Goal: Task Accomplishment & Management: Complete application form

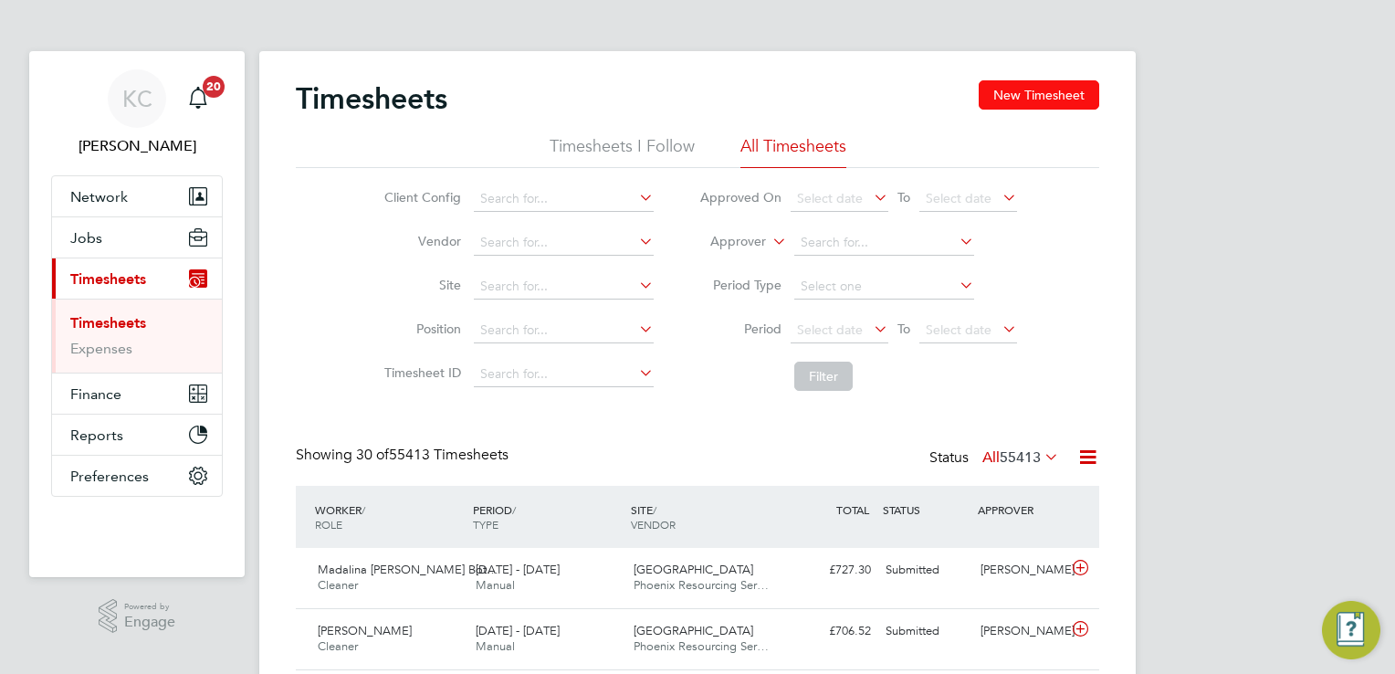
click at [1059, 94] on button "New Timesheet" at bounding box center [1038, 94] width 120 height 29
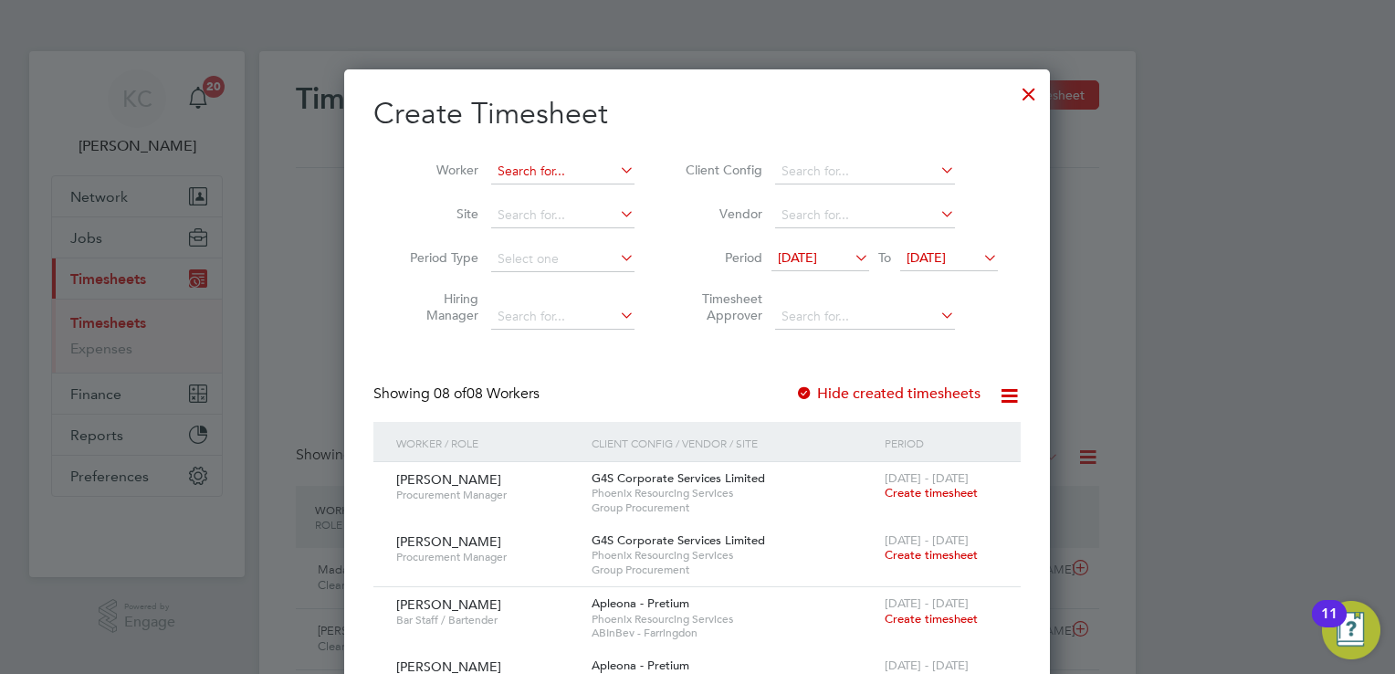
click at [562, 160] on input at bounding box center [562, 172] width 143 height 26
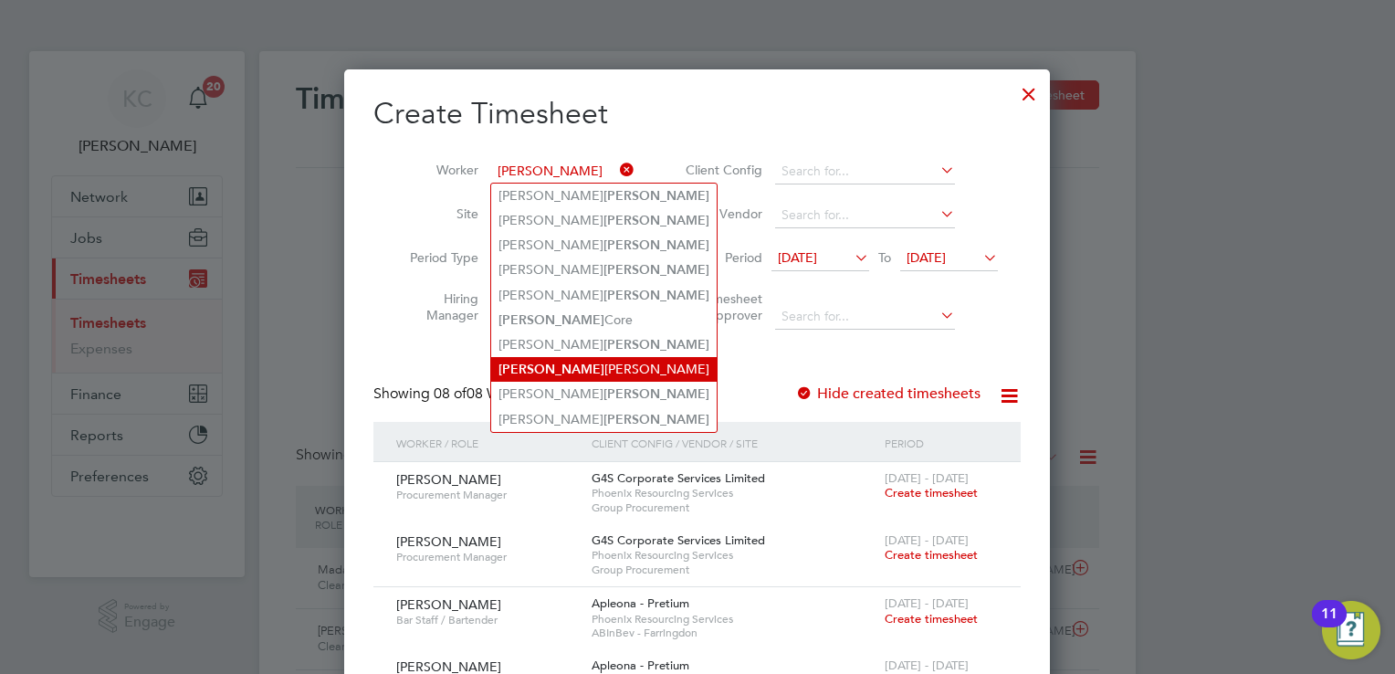
click at [536, 363] on li "[PERSON_NAME] [PERSON_NAME]" at bounding box center [603, 369] width 225 height 25
type input "[PERSON_NAME]"
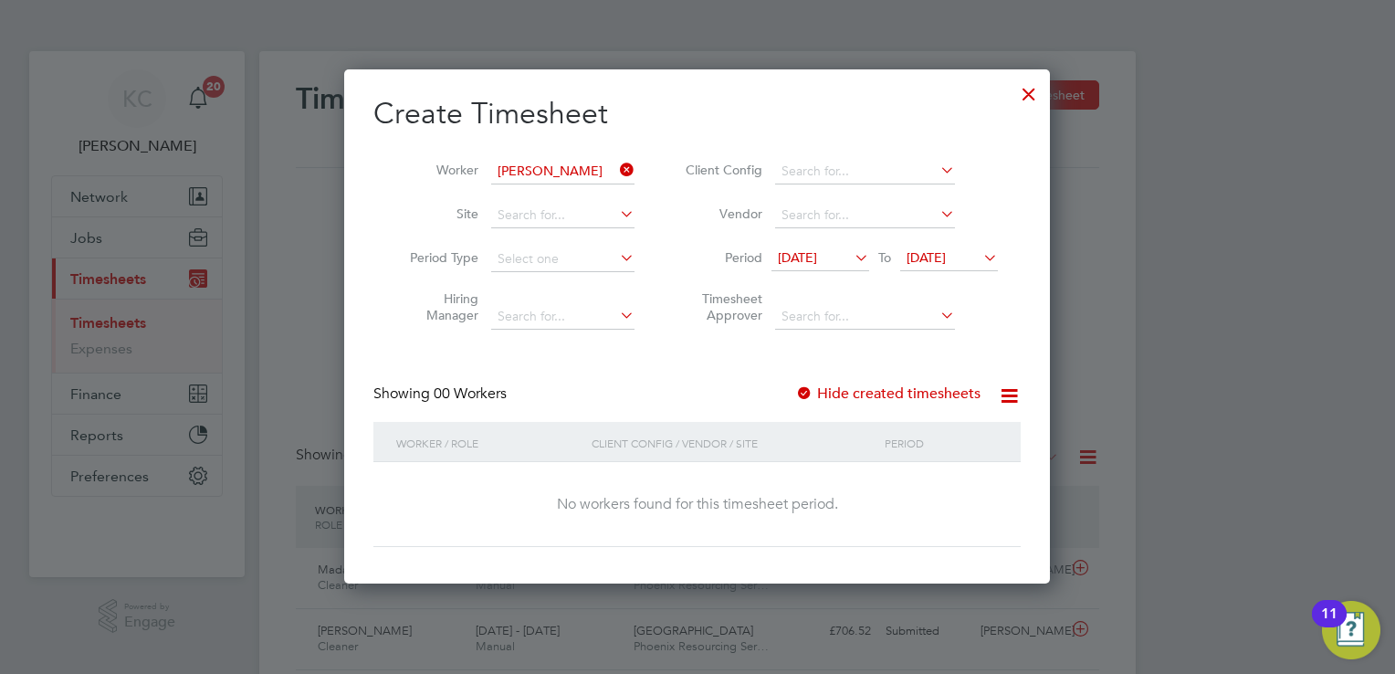
click at [950, 268] on span "[DATE]" at bounding box center [949, 258] width 98 height 25
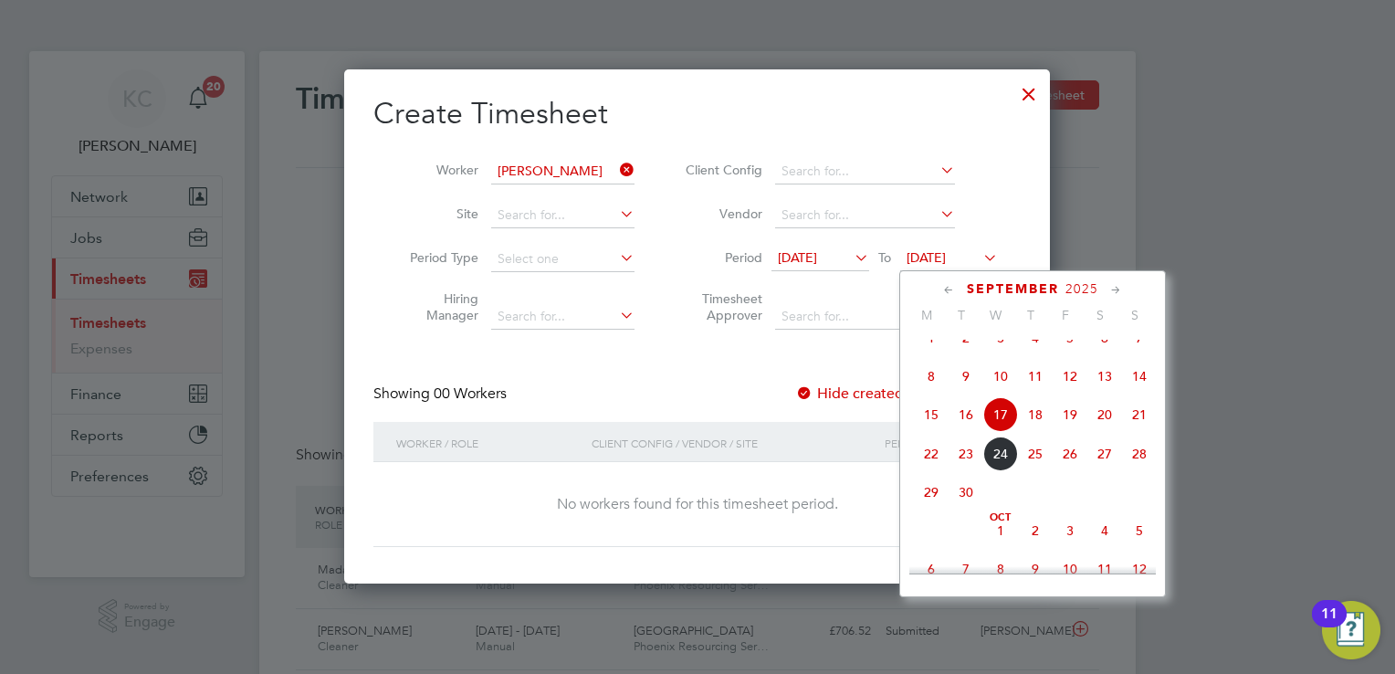
click at [1073, 471] on span "26" at bounding box center [1069, 453] width 35 height 35
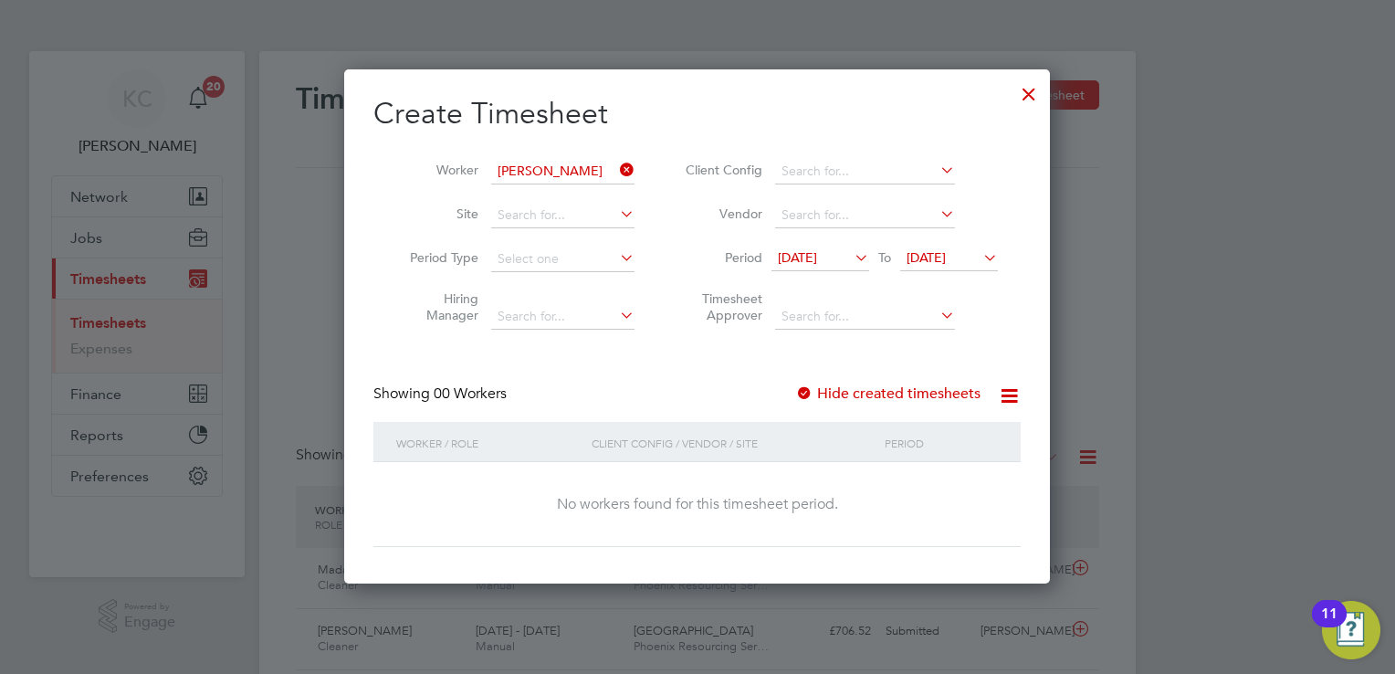
click at [808, 392] on div at bounding box center [804, 394] width 18 height 18
click at [946, 249] on span "[DATE]" at bounding box center [925, 257] width 39 height 16
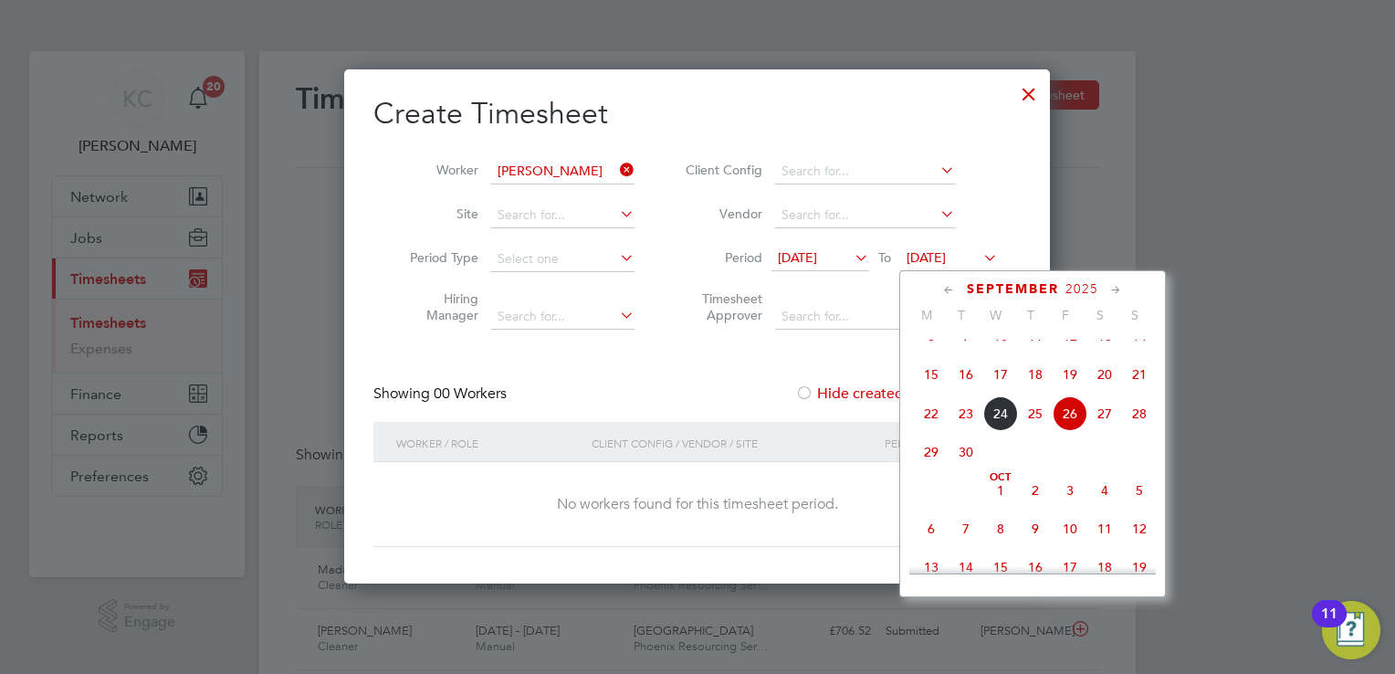
click at [1094, 546] on span "11" at bounding box center [1104, 528] width 35 height 35
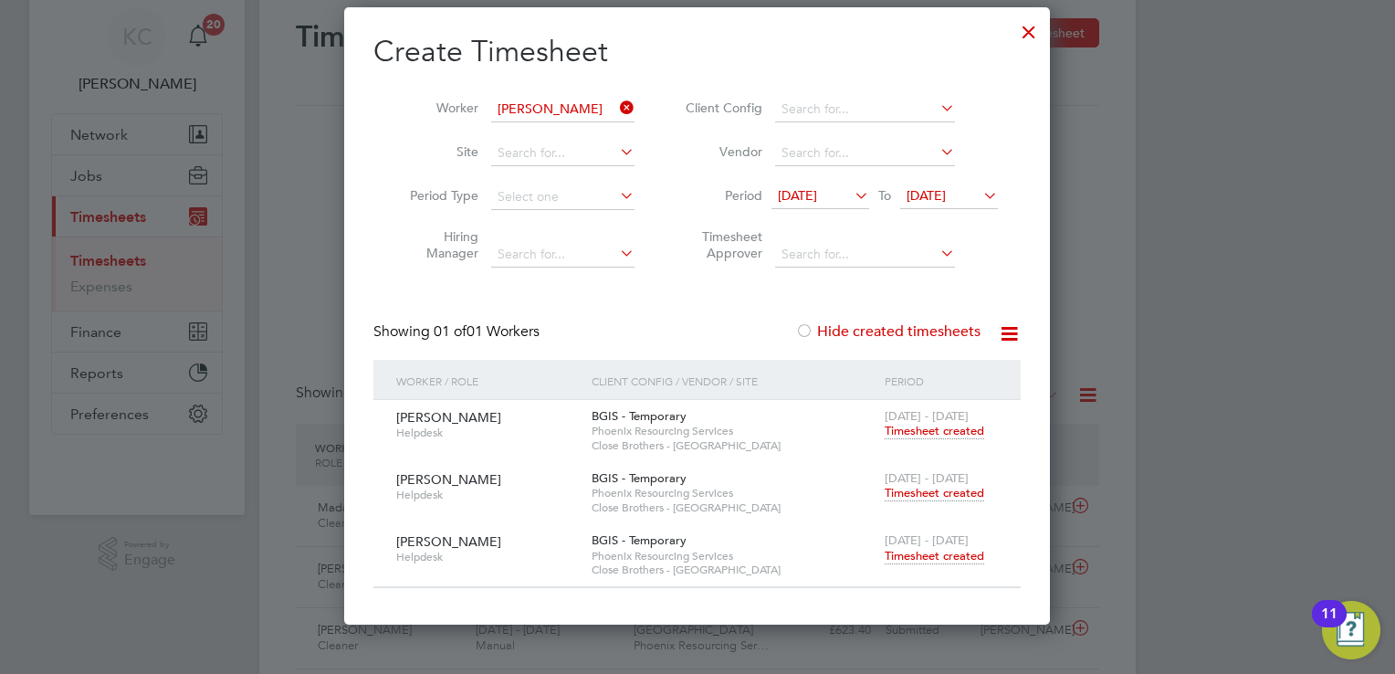
click at [896, 426] on span "Timesheet created" at bounding box center [933, 431] width 99 height 16
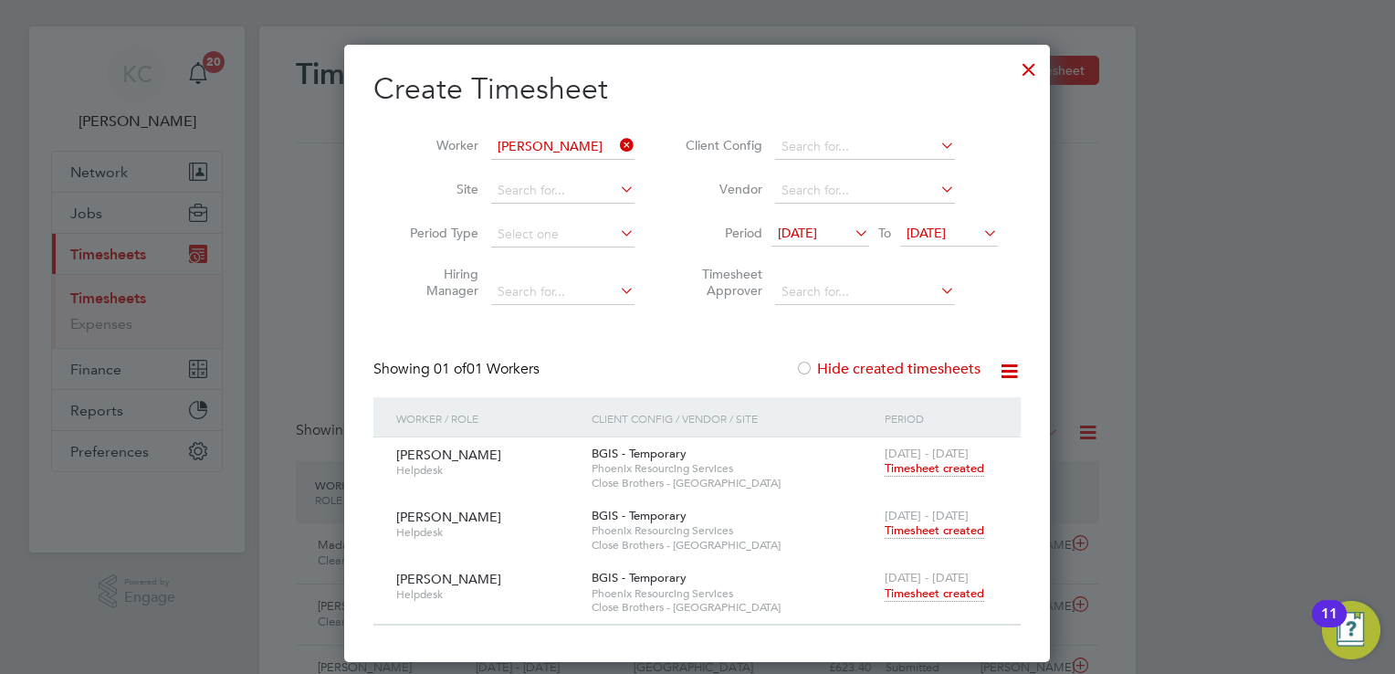
click at [918, 592] on span "Timesheet created" at bounding box center [933, 593] width 99 height 16
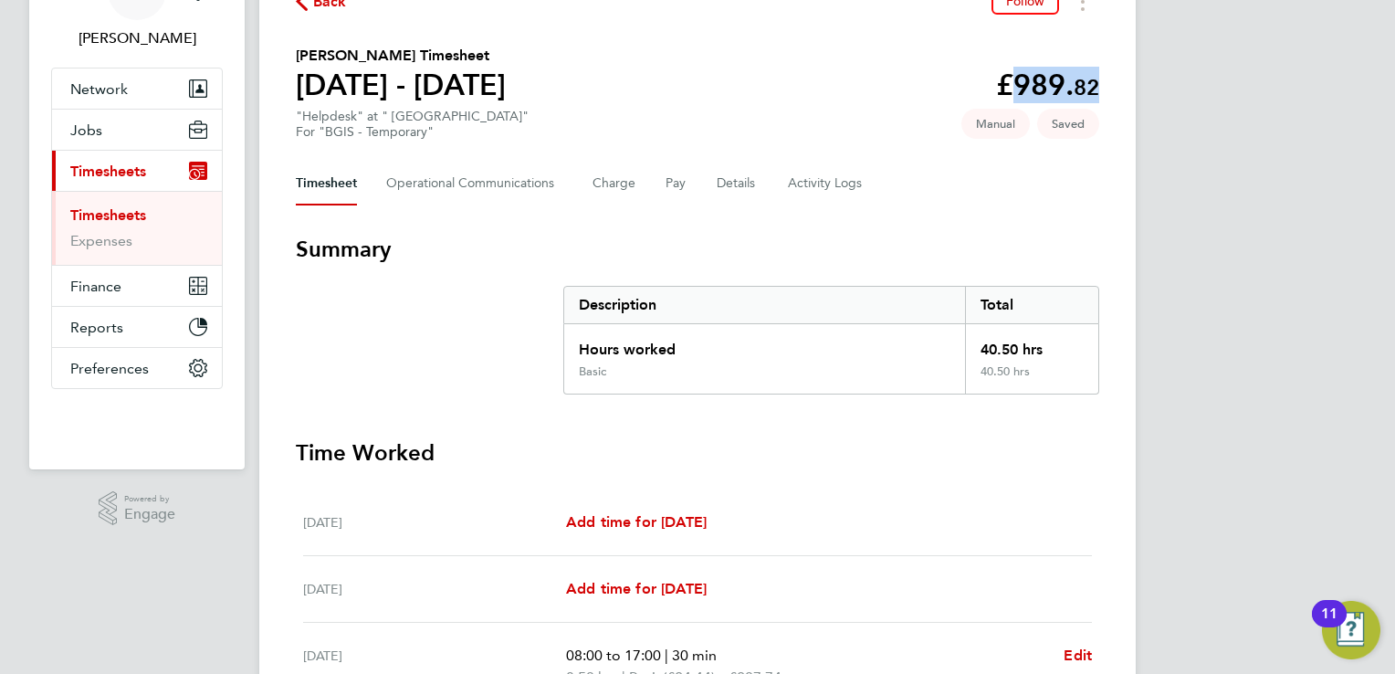
drag, startPoint x: 999, startPoint y: 90, endPoint x: 1103, endPoint y: 100, distance: 104.5
click at [1103, 100] on div "Back Follow [PERSON_NAME] Timesheet [DATE] - [DATE] £989. 82 "Helpdesk" at " Cl…" at bounding box center [697, 569] width 876 height 1253
copy app-decimal "£989. 82"
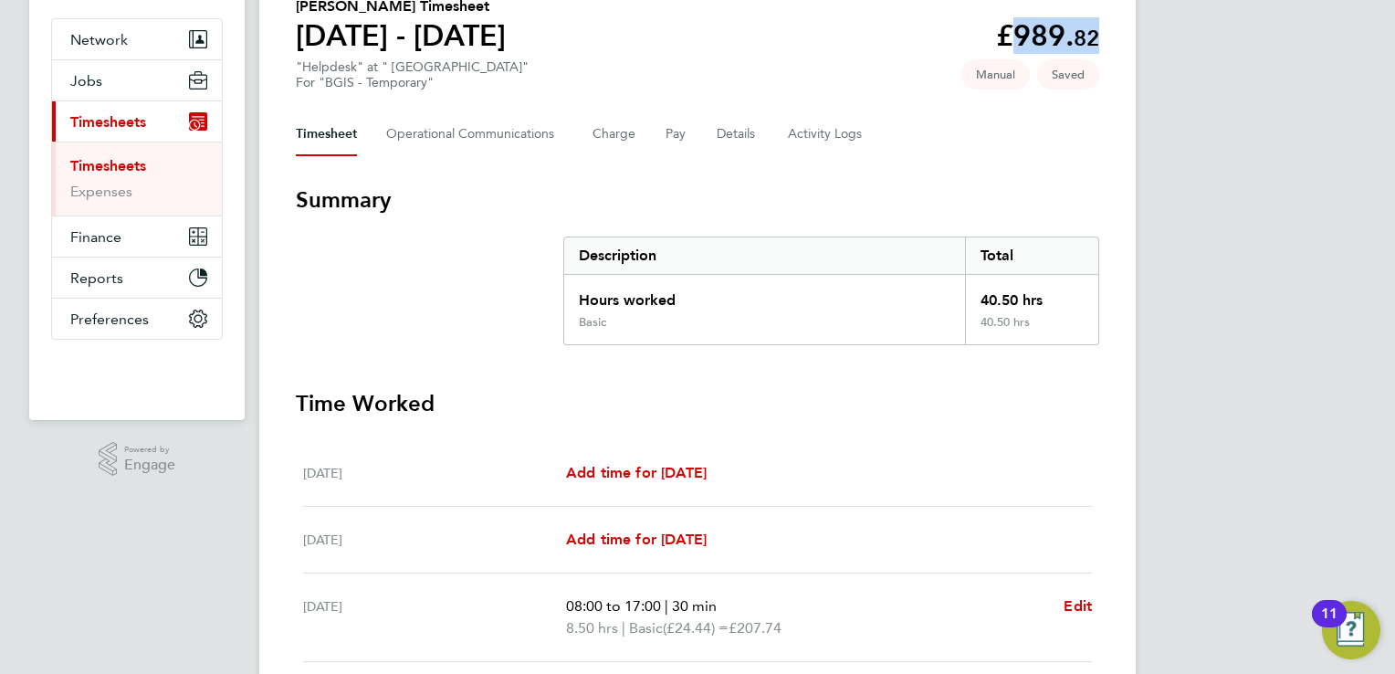
scroll to position [159, 0]
click at [678, 121] on button "Pay" at bounding box center [676, 132] width 22 height 44
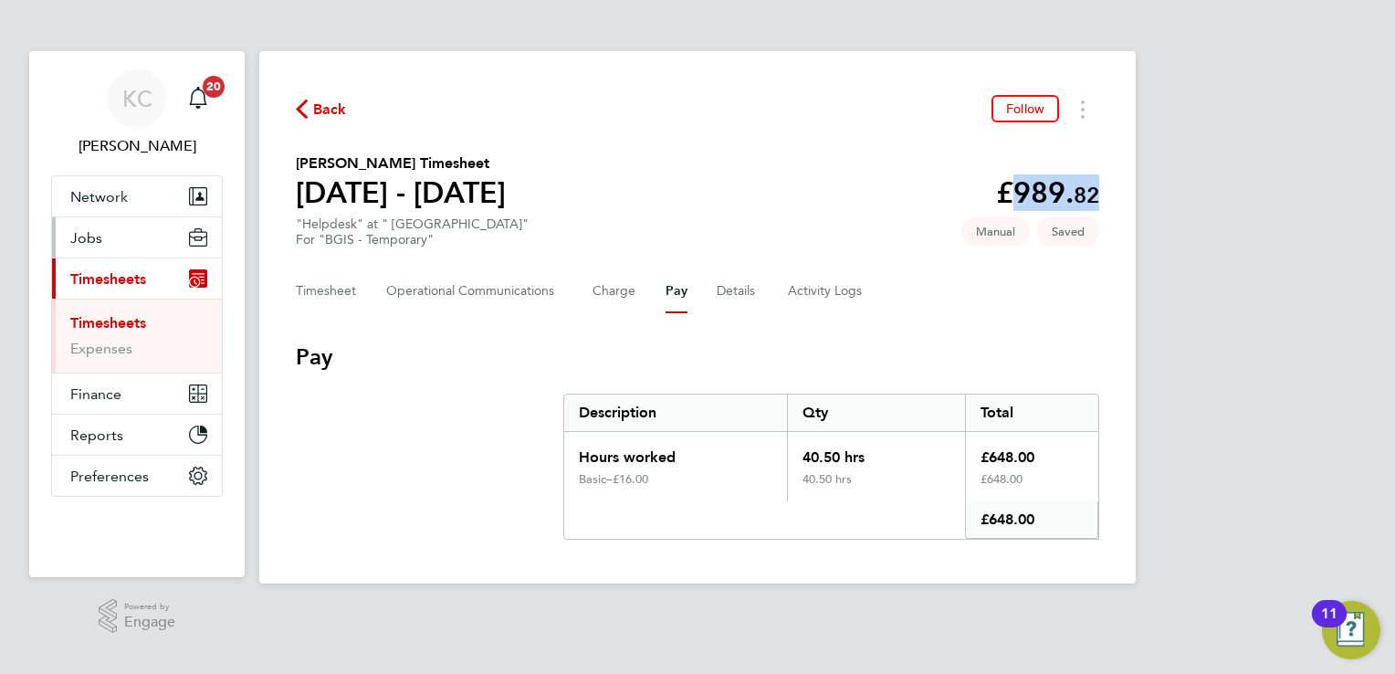
click at [82, 230] on span "Jobs" at bounding box center [86, 237] width 32 height 17
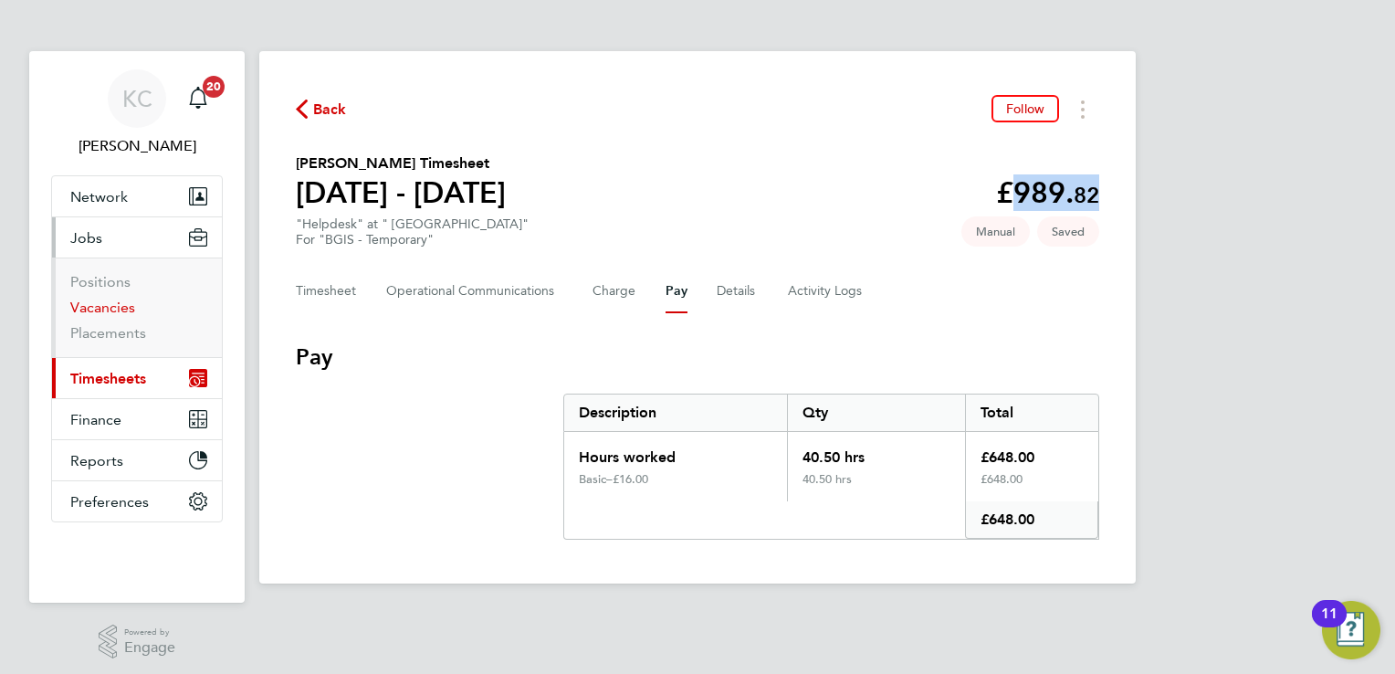
click at [96, 305] on link "Vacancies" at bounding box center [102, 306] width 65 height 17
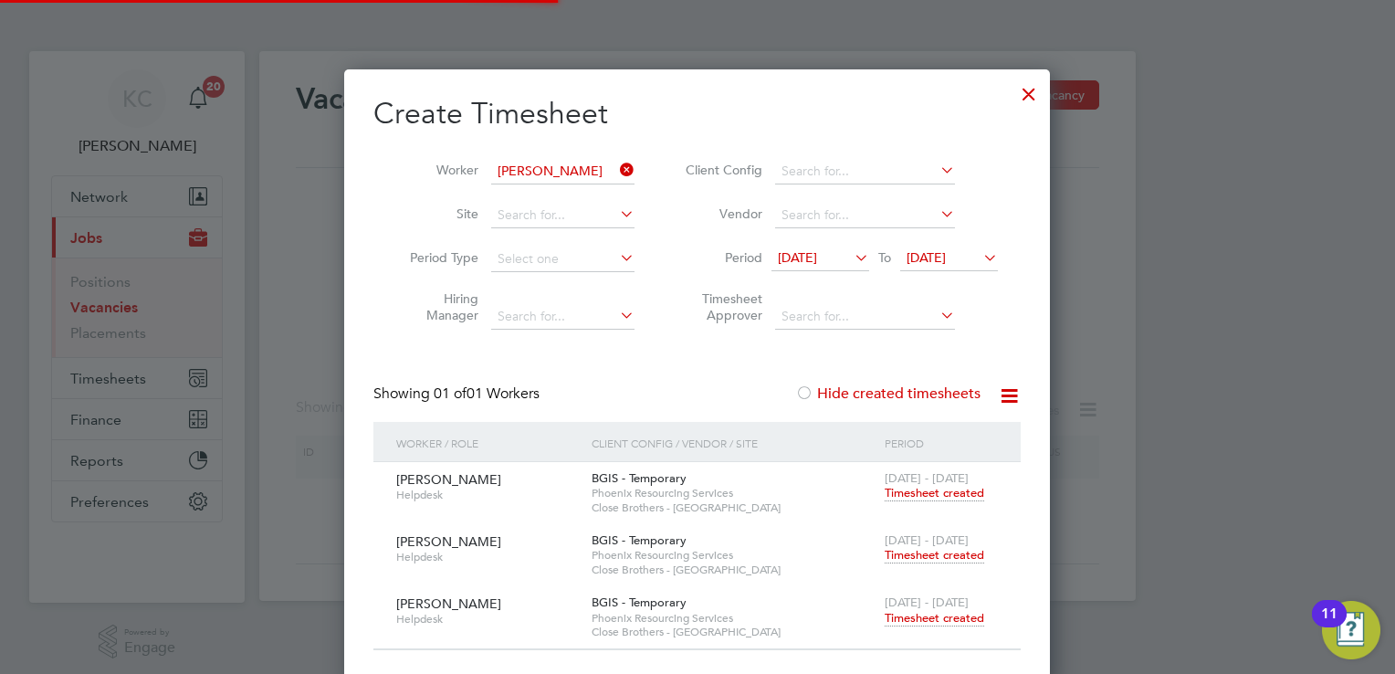
scroll to position [616, 706]
click at [1024, 96] on div at bounding box center [1028, 89] width 33 height 33
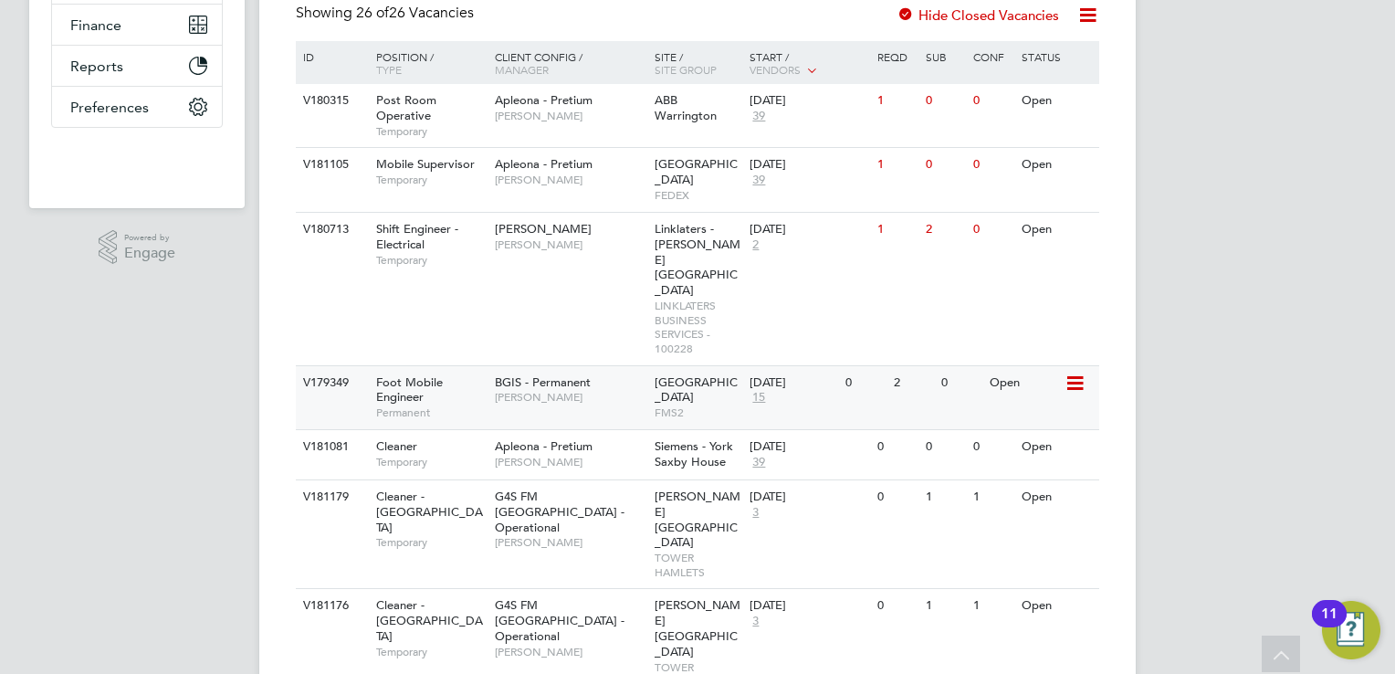
scroll to position [392, 0]
